Goal: Transaction & Acquisition: Purchase product/service

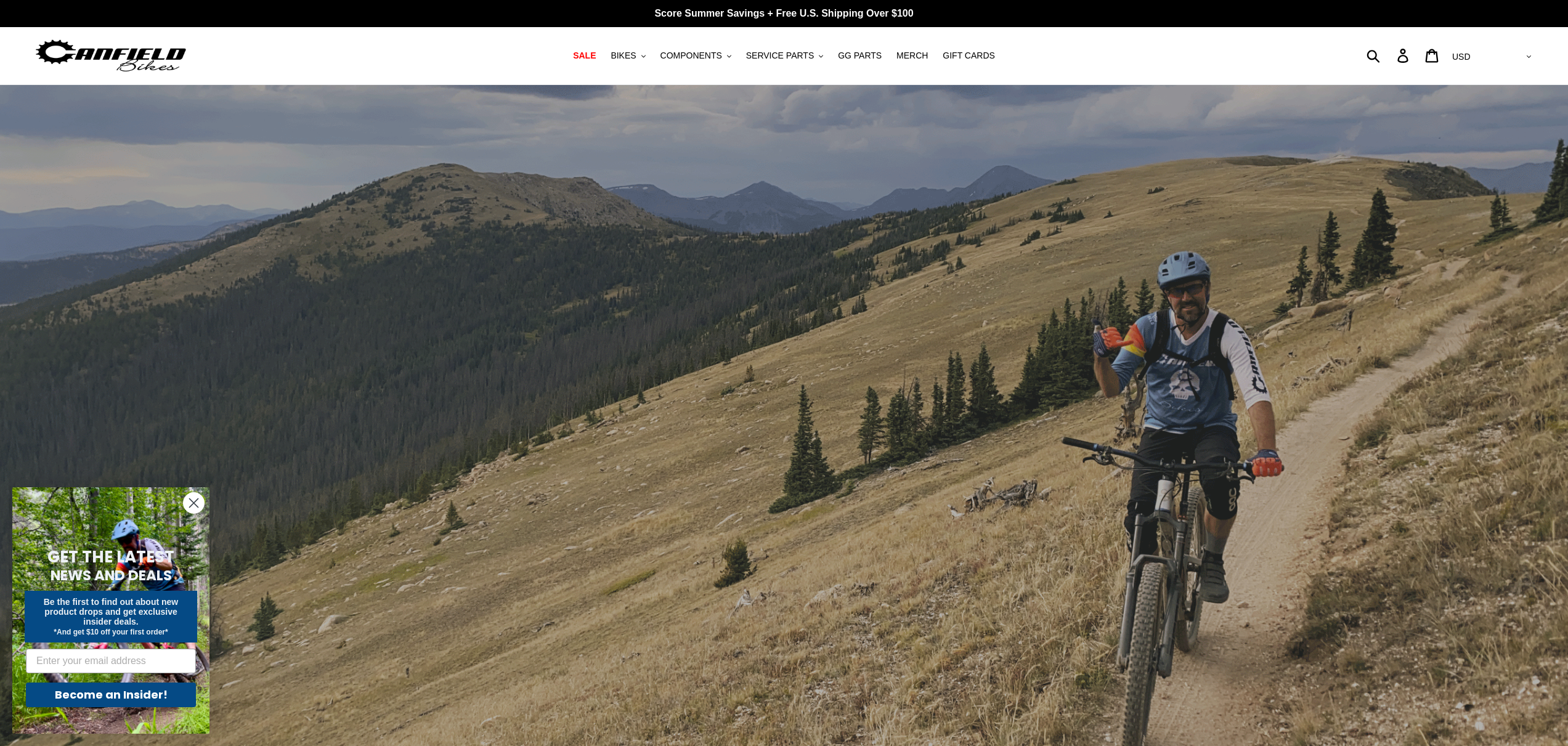
click at [199, 504] on circle "Close dialog" at bounding box center [194, 503] width 20 height 20
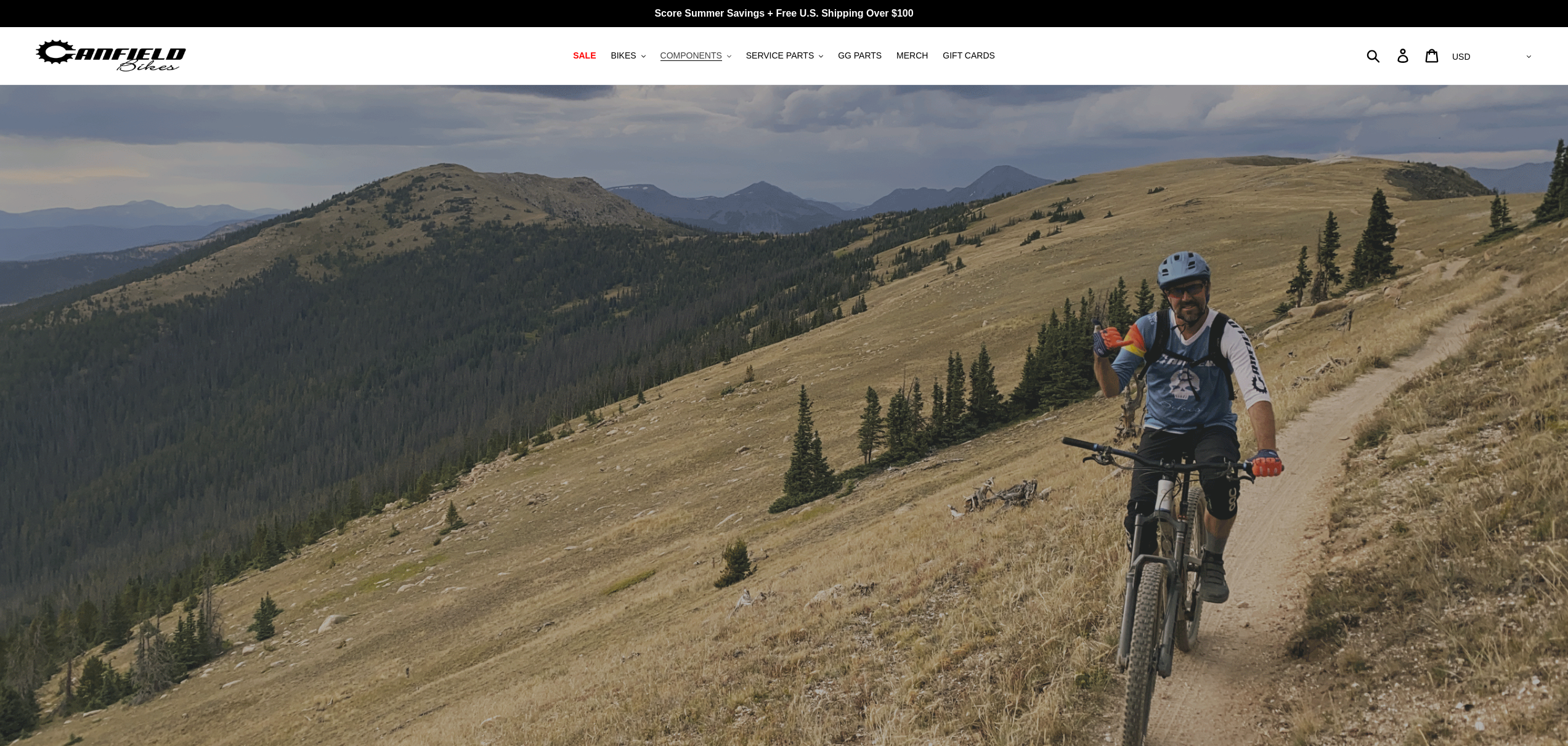
click at [713, 53] on span "COMPONENTS" at bounding box center [692, 55] width 62 height 11
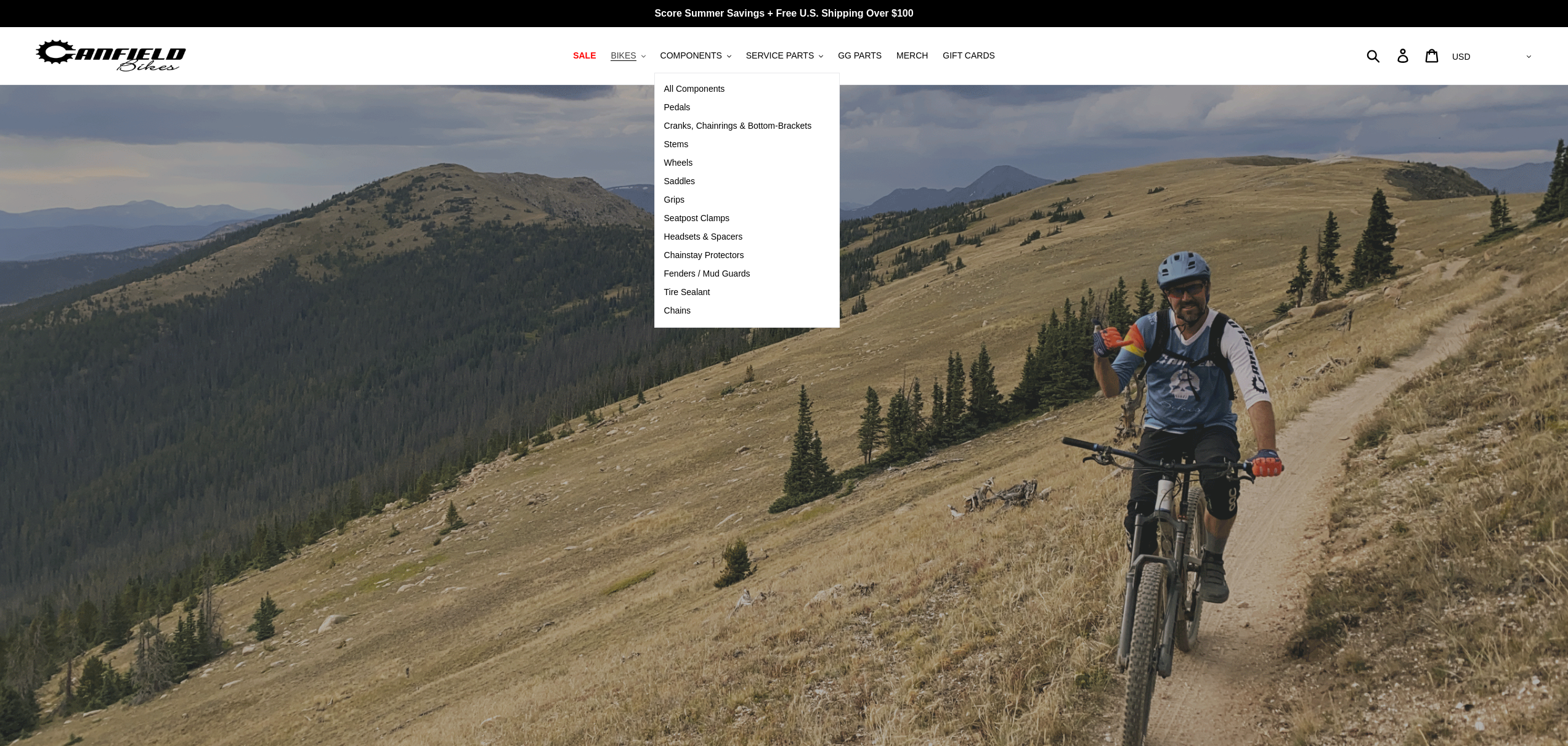
click at [628, 53] on span "BIKES" at bounding box center [622, 55] width 25 height 11
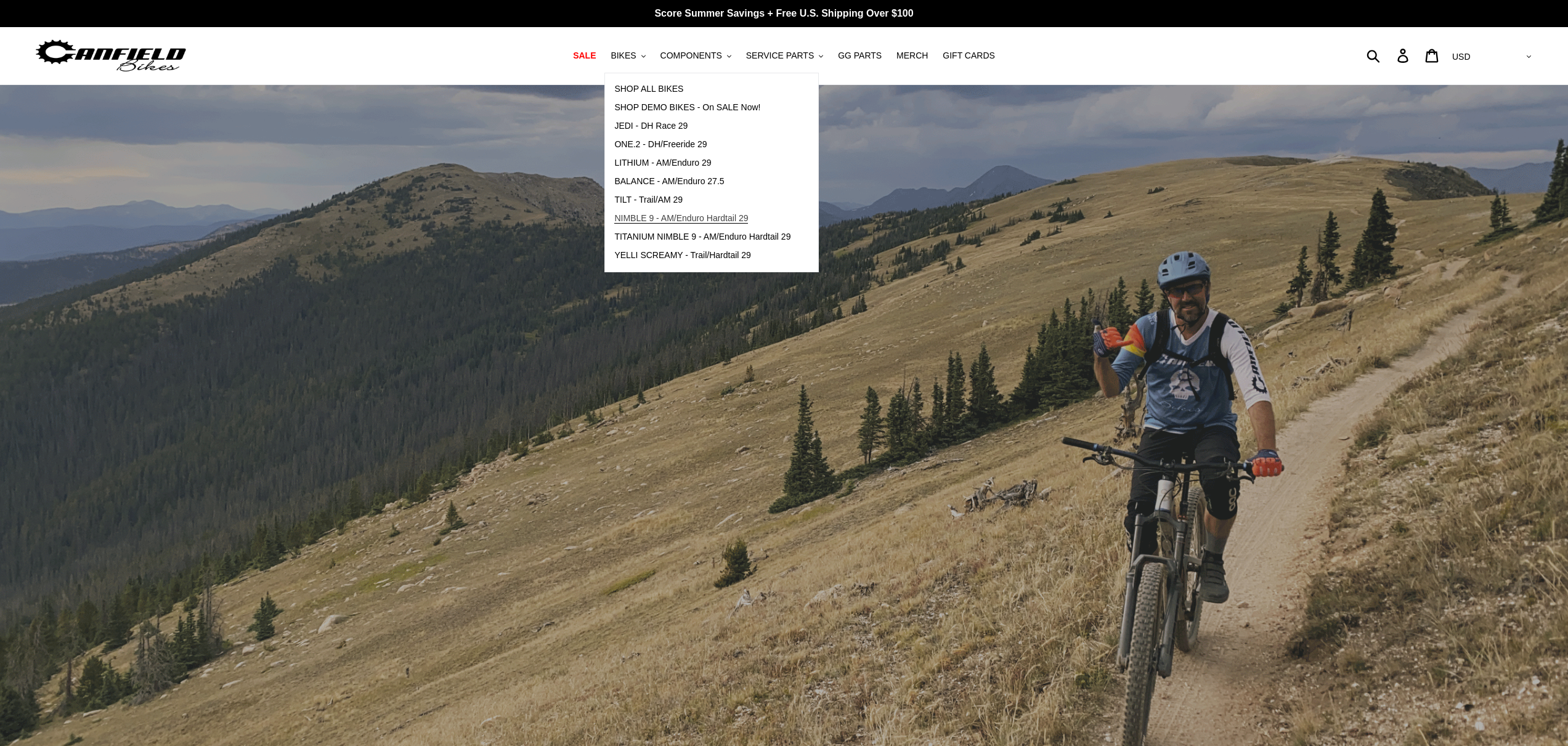
click at [671, 220] on span "NIMBLE 9 - AM/Enduro Hardtail 29" at bounding box center [681, 218] width 134 height 11
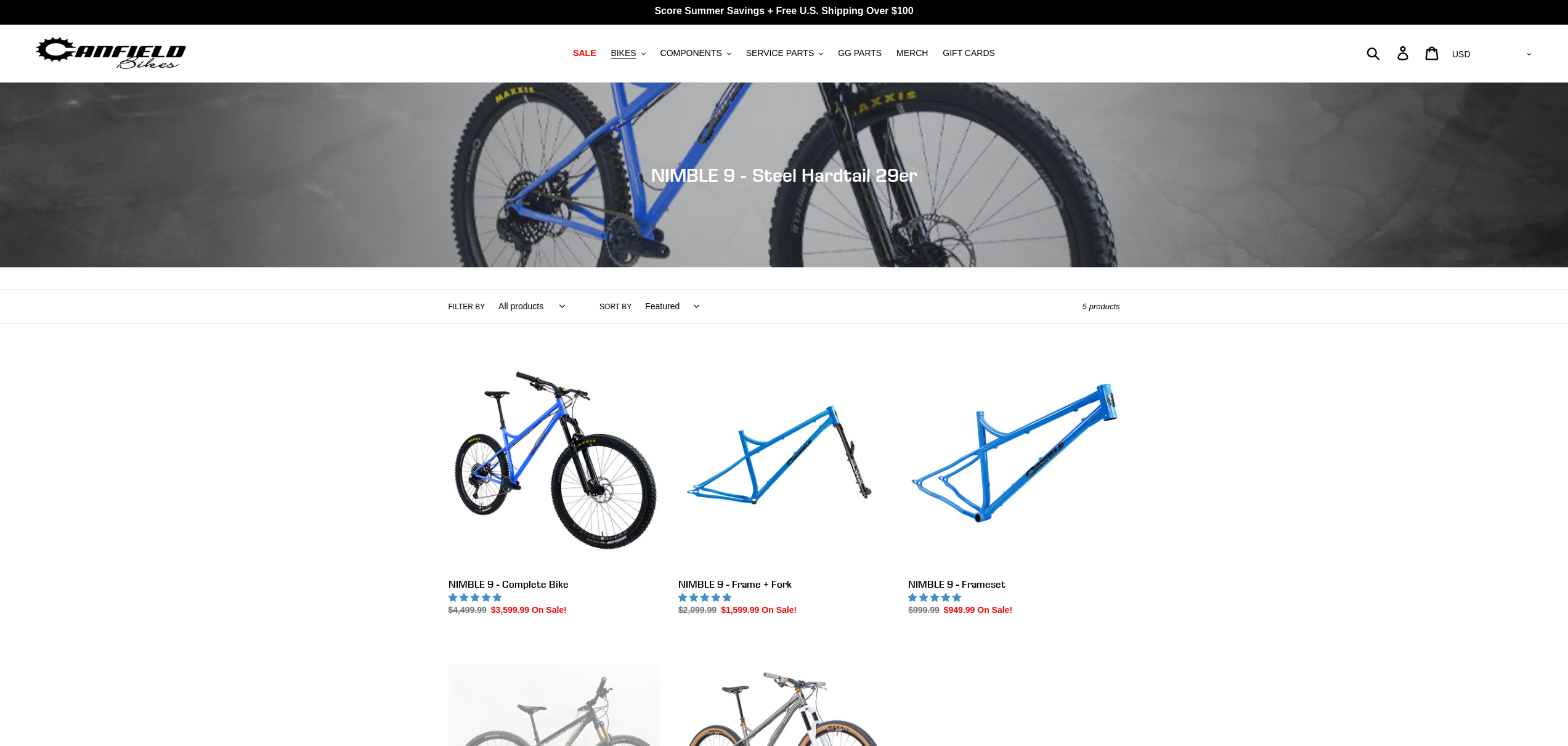
scroll to position [2, 0]
click at [1063, 427] on link "NIMBLE 9 - Frameset" at bounding box center [1014, 487] width 212 height 259
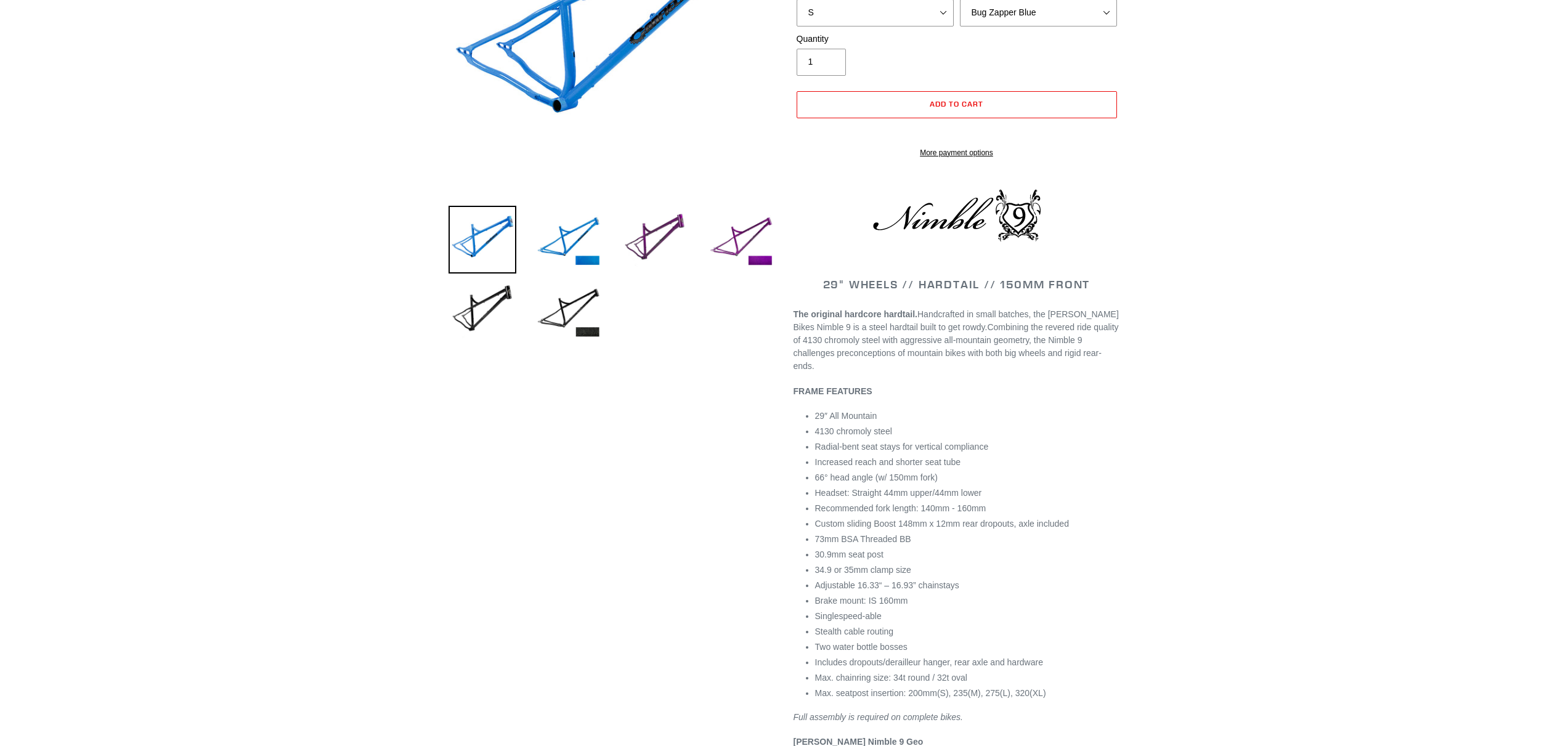
select select "highest-rating"
